Goal: Transaction & Acquisition: Purchase product/service

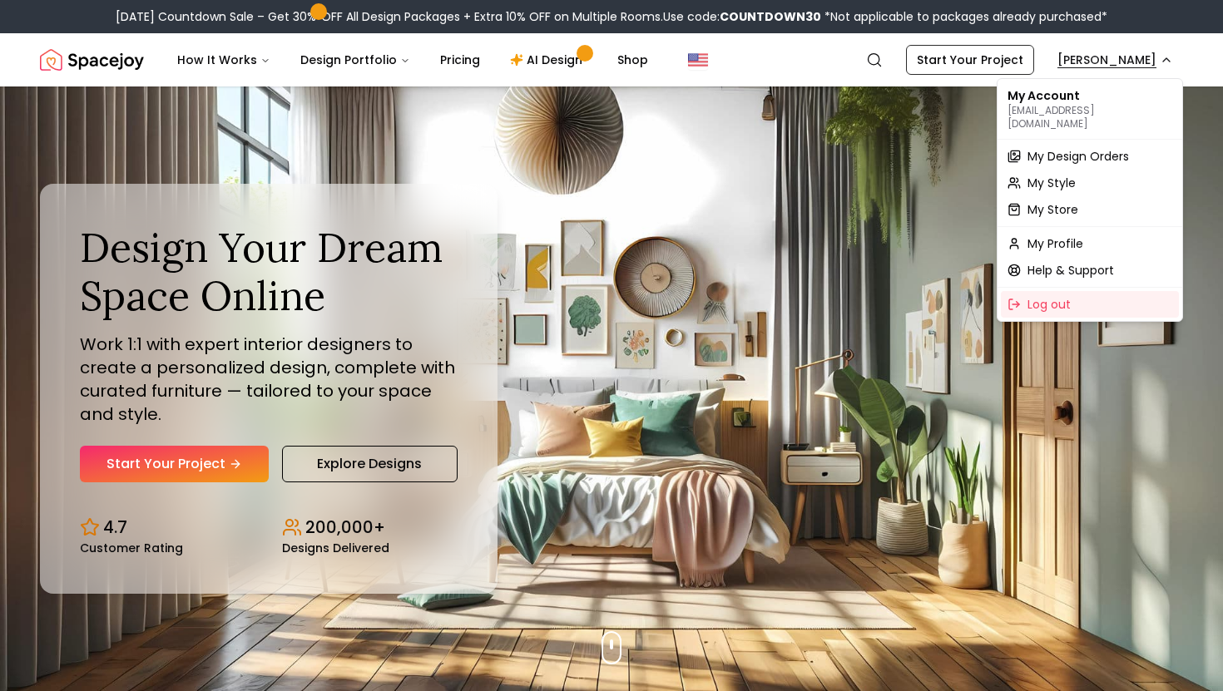
click at [1058, 148] on span "My Design Orders" at bounding box center [1077, 156] width 101 height 17
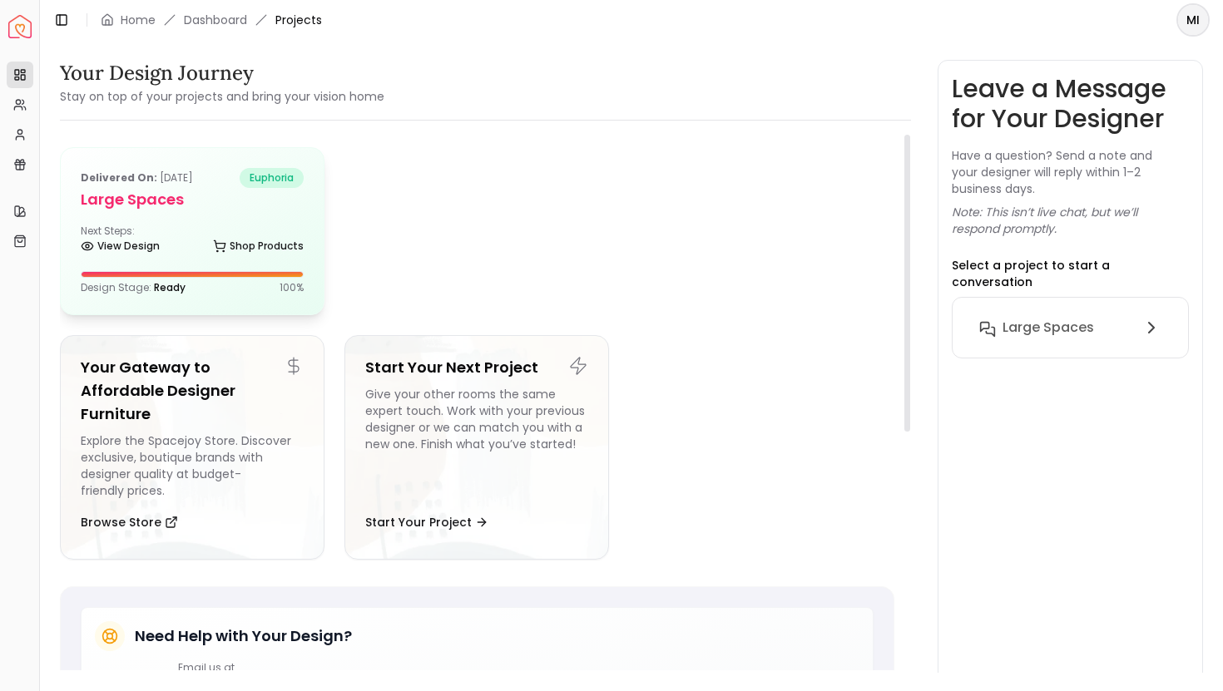
click at [172, 268] on div "Delivered on: [DATE] euphoria Large Spaces Next Steps: View Design Shop Product…" at bounding box center [192, 231] width 263 height 166
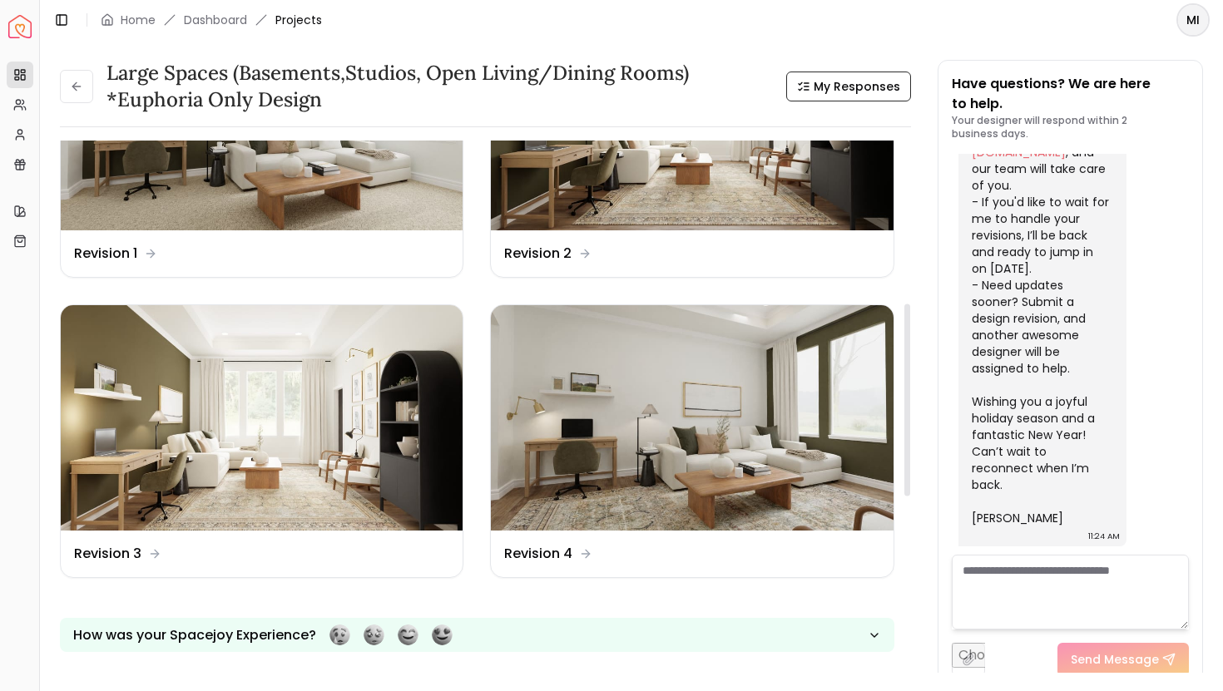
scroll to position [453, 0]
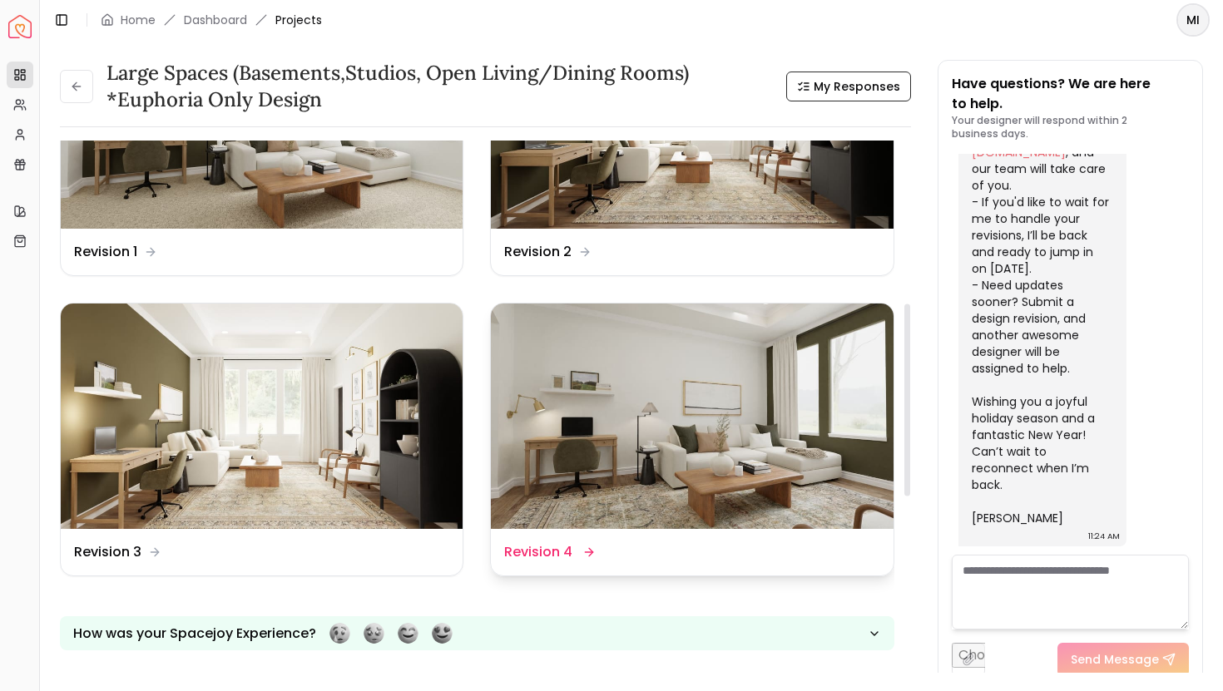
click at [680, 424] on img at bounding box center [692, 417] width 402 height 226
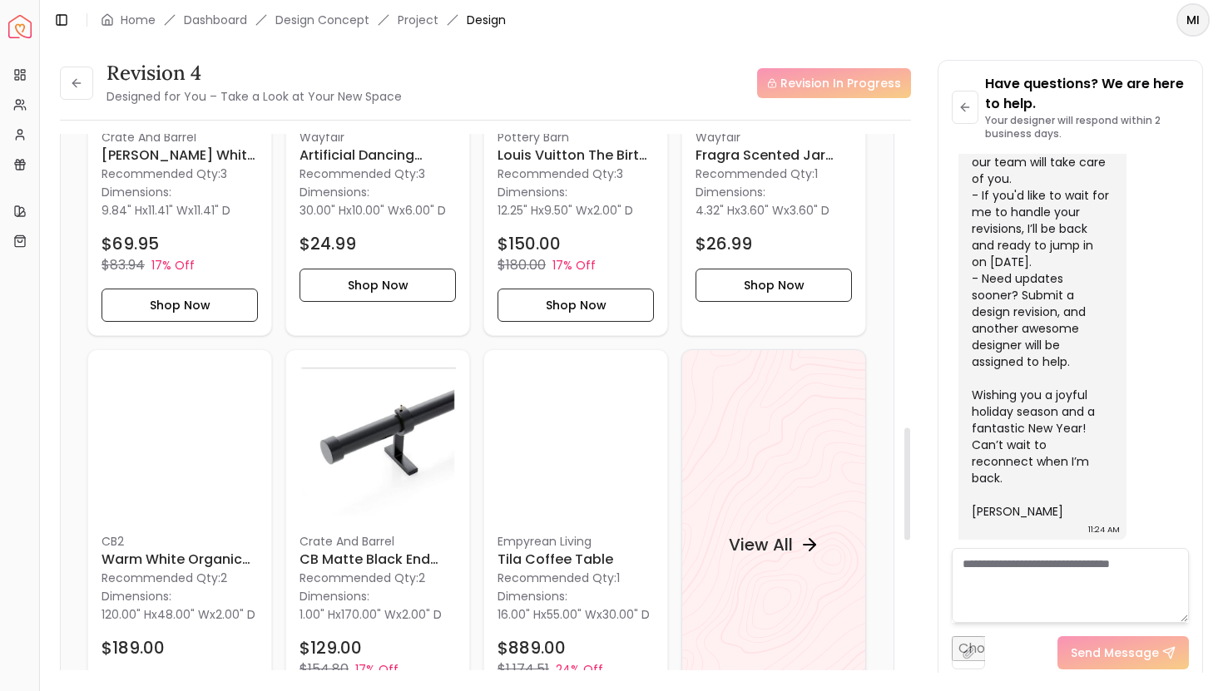
scroll to position [1427, 0]
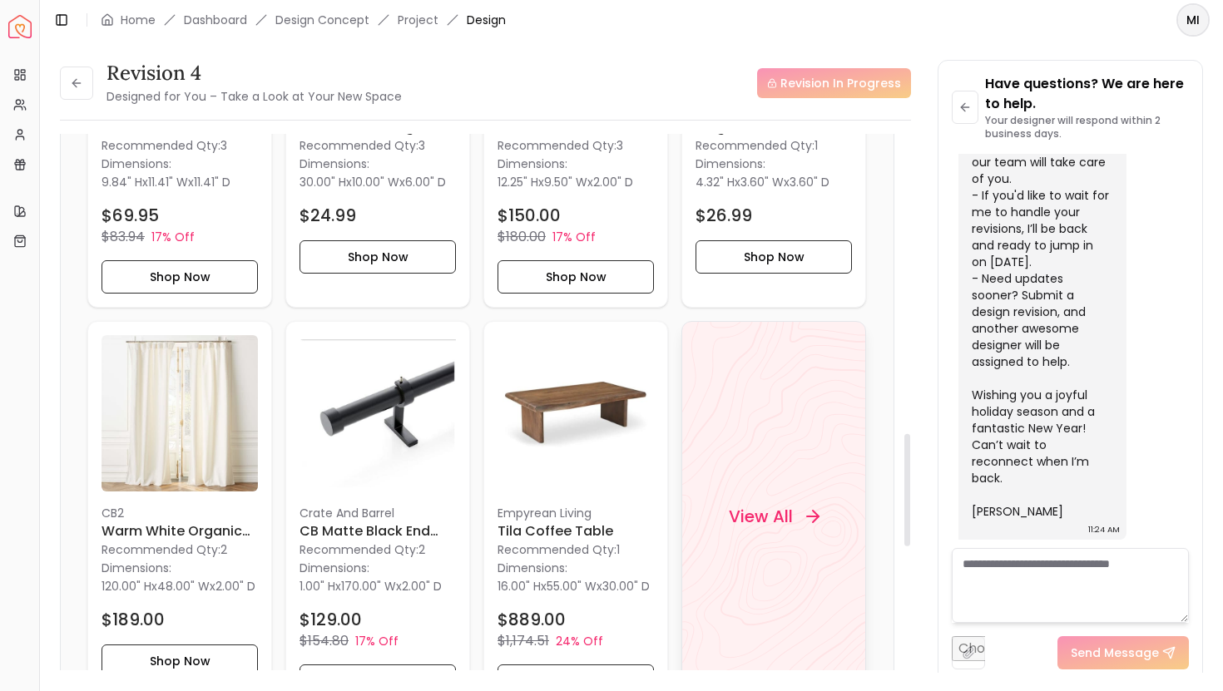
click at [752, 541] on div "View All" at bounding box center [774, 517] width 131 height 50
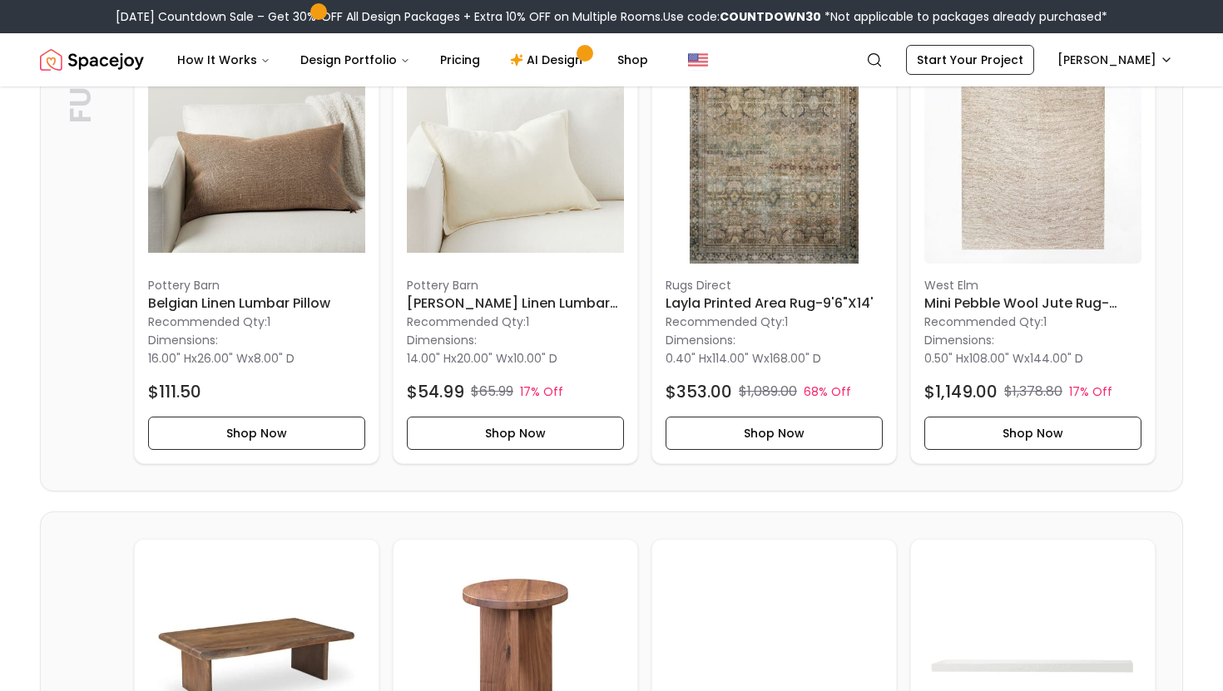
scroll to position [3738, 0]
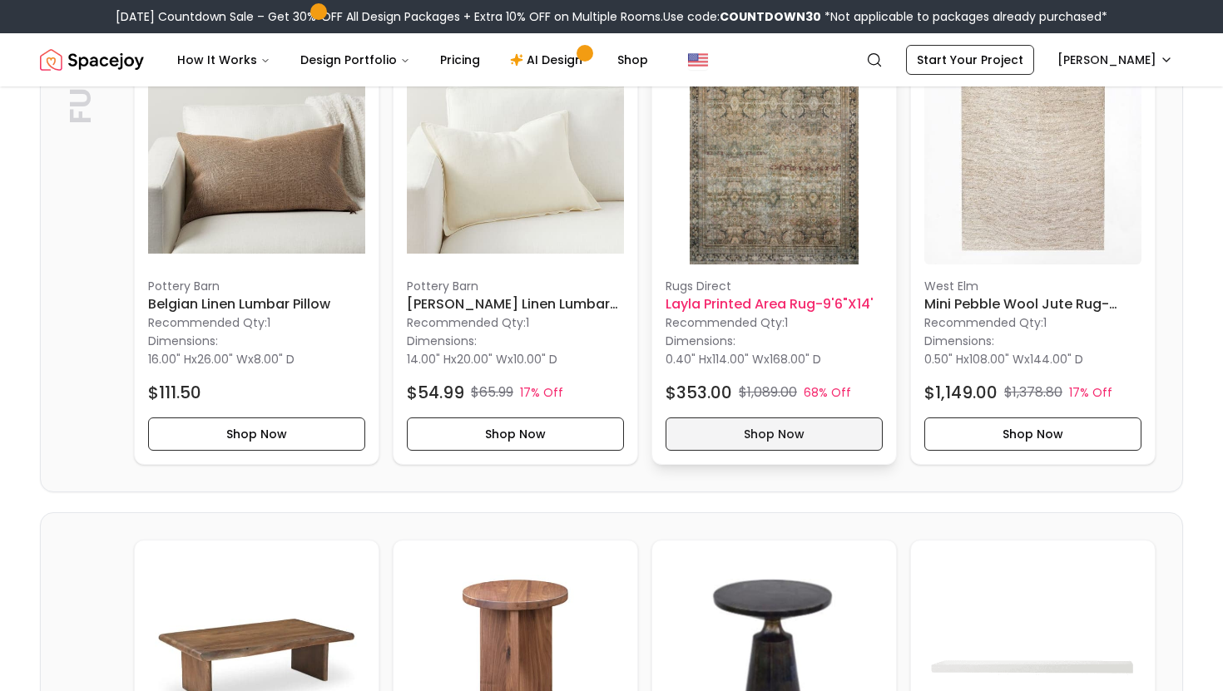
click at [760, 451] on button "Shop Now" at bounding box center [773, 434] width 217 height 33
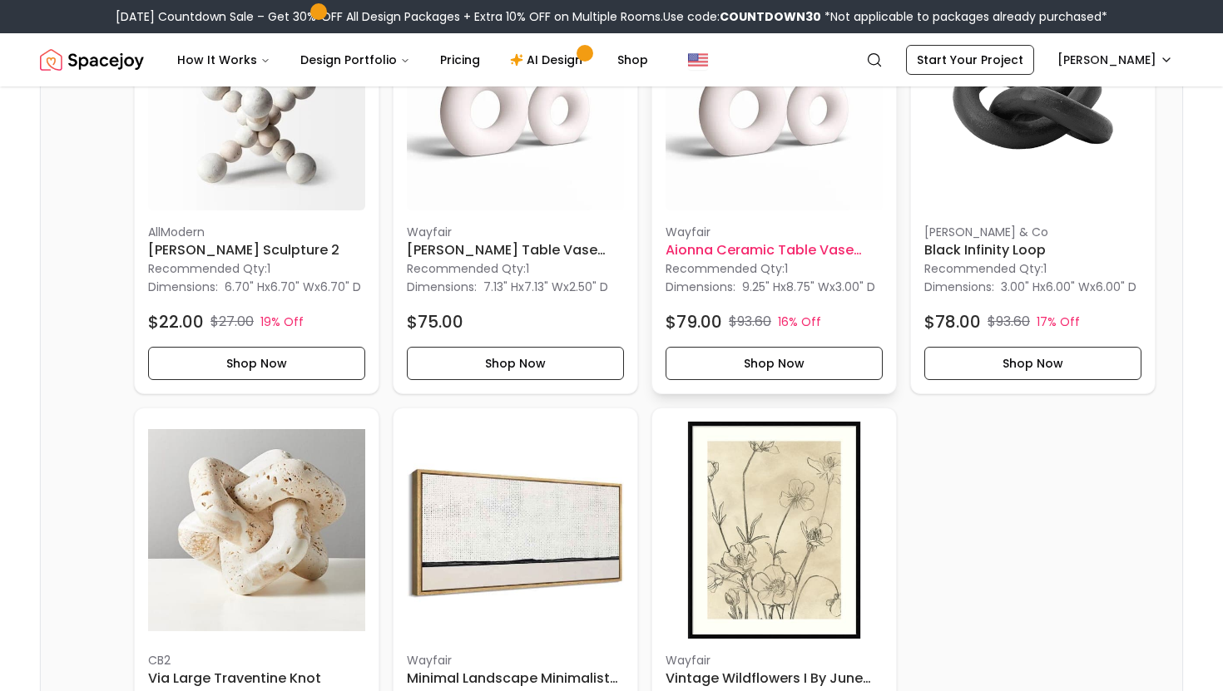
scroll to position [1324, 0]
